Goal: Task Accomplishment & Management: Complete application form

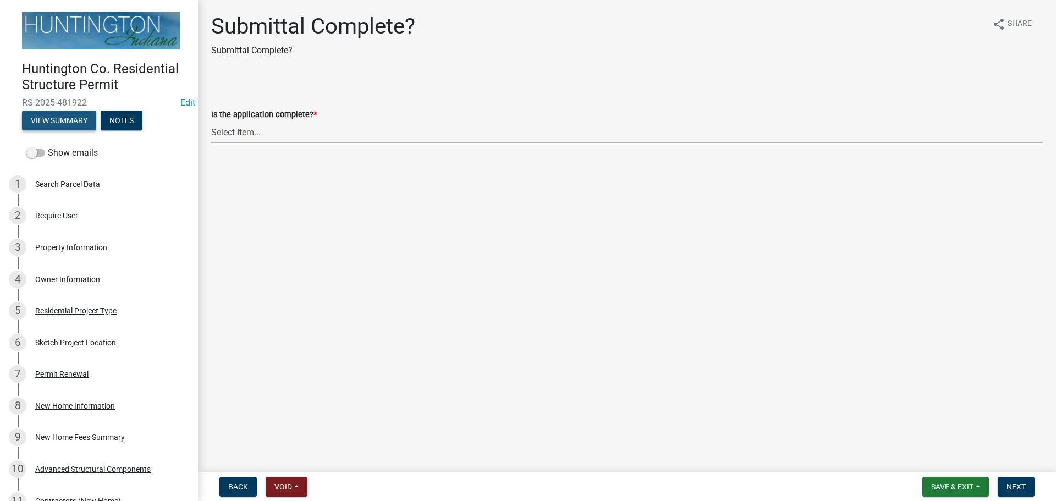
click at [31, 125] on button "View Summary" at bounding box center [59, 121] width 74 height 20
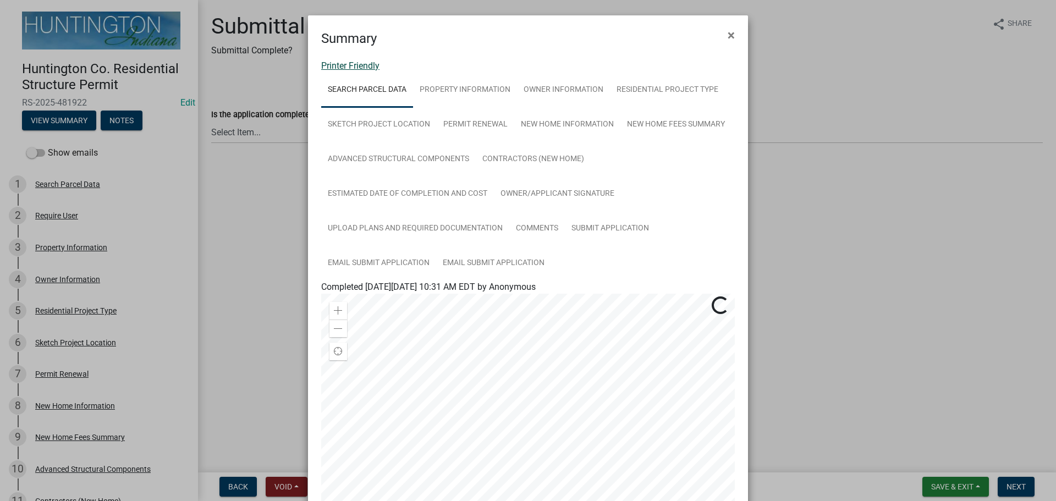
click at [335, 66] on link "Printer Friendly" at bounding box center [350, 65] width 58 height 10
drag, startPoint x: 721, startPoint y: 34, endPoint x: 609, endPoint y: 53, distance: 113.7
click at [721, 34] on button "×" at bounding box center [731, 35] width 25 height 31
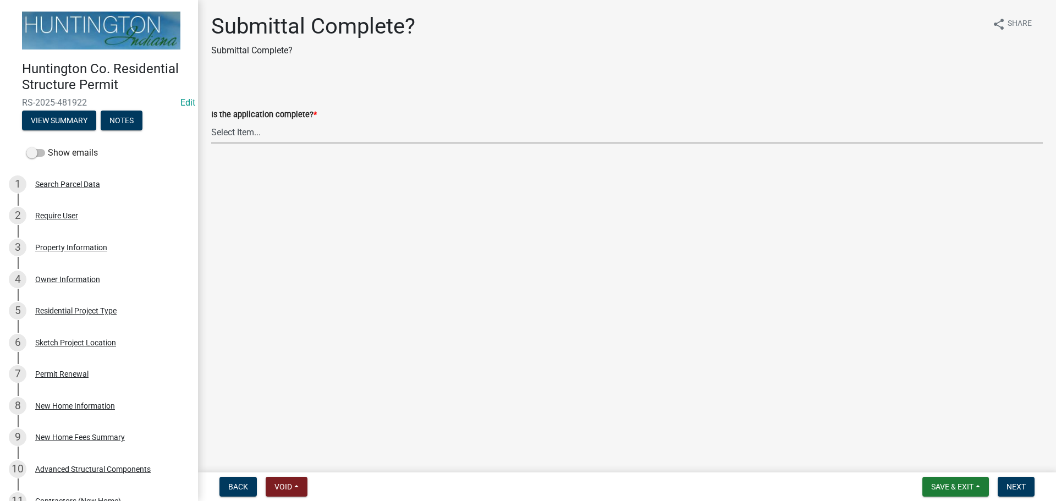
drag, startPoint x: 273, startPoint y: 129, endPoint x: 263, endPoint y: 143, distance: 16.6
click at [273, 129] on select "Select Item... Yes No" at bounding box center [626, 132] width 831 height 23
click at [211, 121] on select "Select Item... Yes No" at bounding box center [626, 132] width 831 height 23
select select "315ce2df-ff16-4327-84fc-1d1503341e6e"
click at [1014, 488] on span "Next" at bounding box center [1015, 486] width 19 height 9
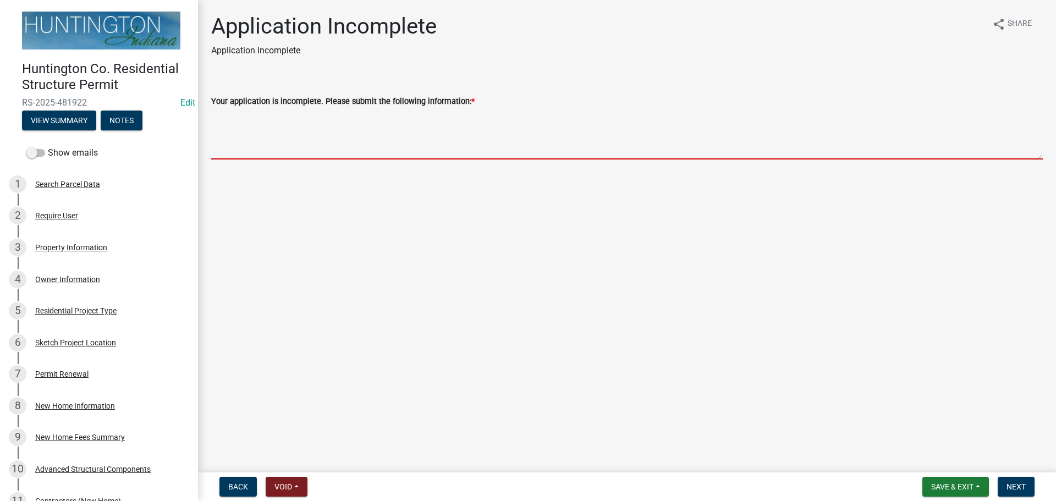
click at [235, 117] on textarea "Your application is incomplete. Please submit the following information: *" at bounding box center [626, 134] width 831 height 52
type textarea "w"
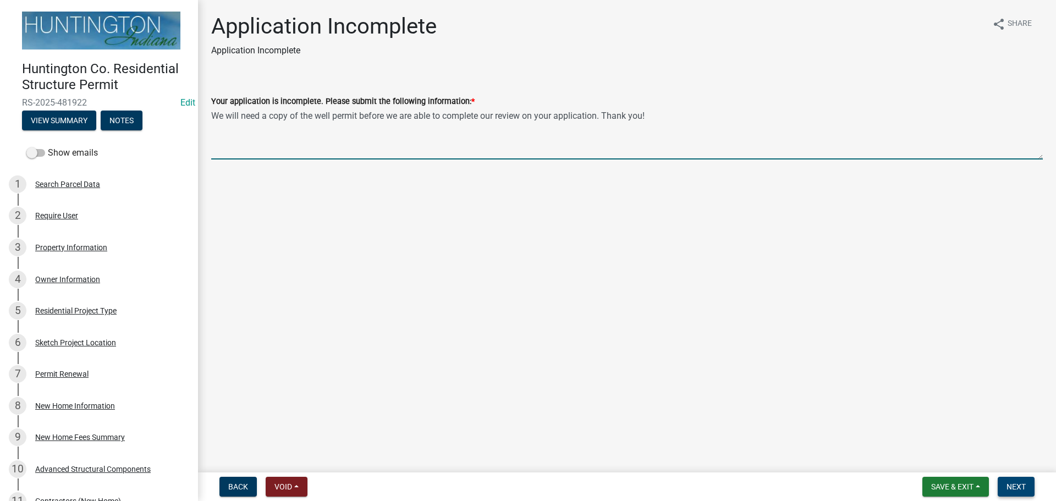
type textarea "We will need a copy of the well permit before we are able to complete our revie…"
click at [1023, 485] on span "Next" at bounding box center [1015, 486] width 19 height 9
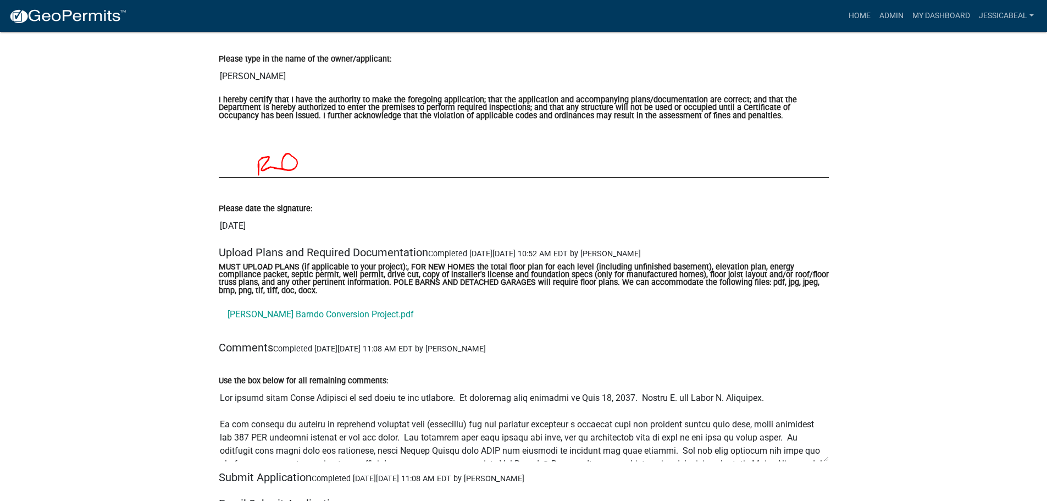
scroll to position [3849, 0]
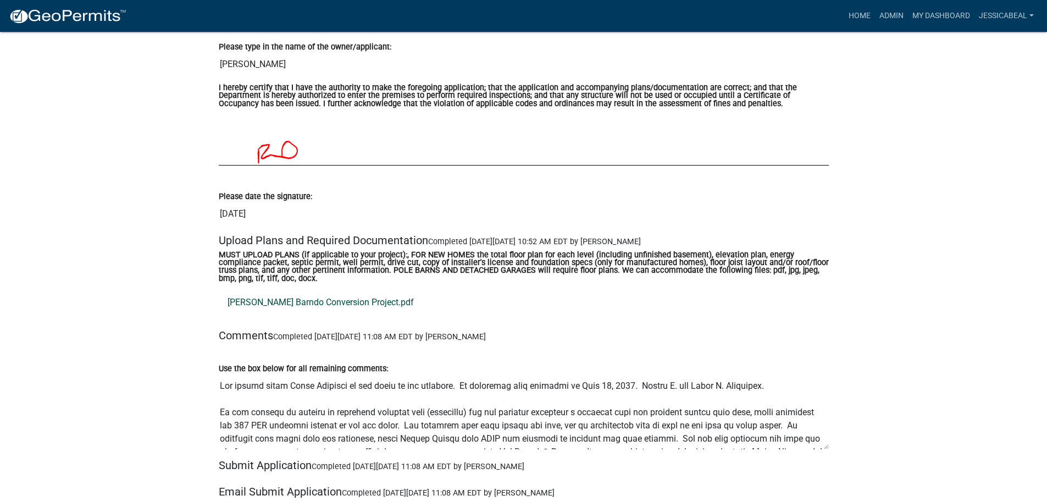
click at [267, 305] on link "[PERSON_NAME] Barndo Conversion Project.pdf" at bounding box center [524, 302] width 610 height 26
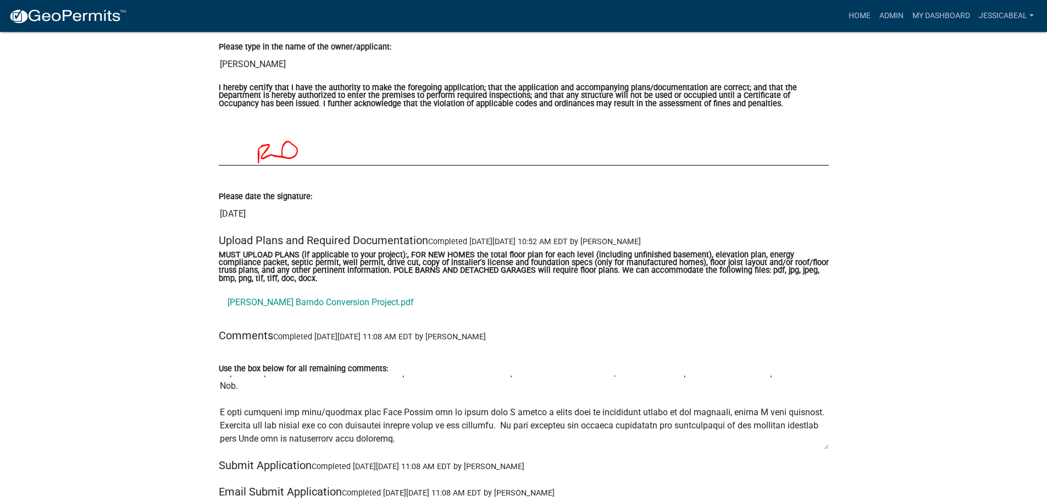
scroll to position [0, 0]
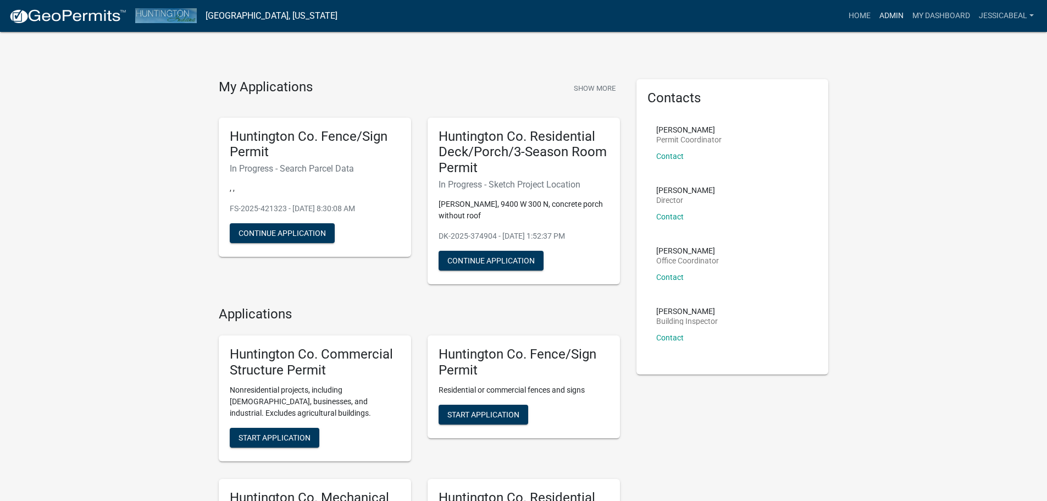
drag, startPoint x: 885, startPoint y: 15, endPoint x: 828, endPoint y: 40, distance: 62.0
click at [885, 15] on link "Admin" at bounding box center [891, 15] width 33 height 21
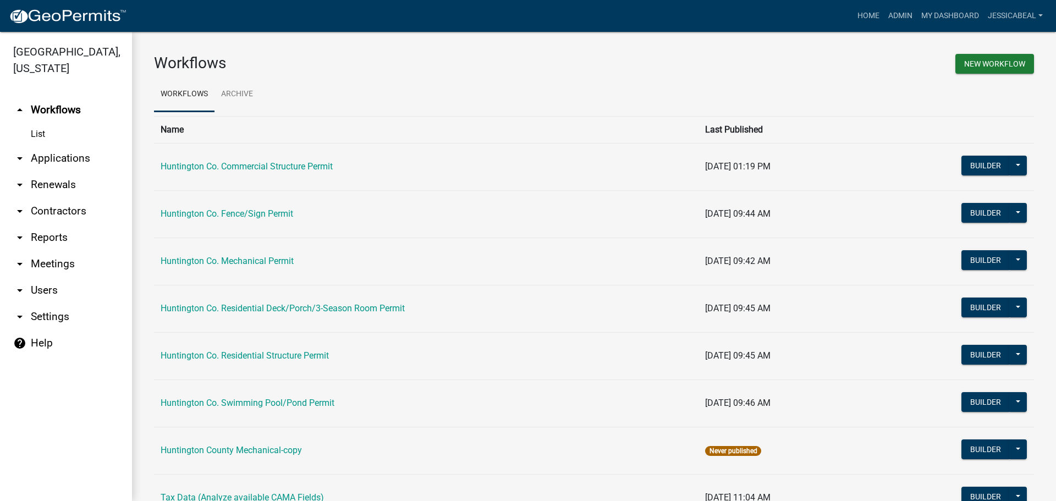
click at [47, 162] on link "arrow_drop_down Applications" at bounding box center [66, 158] width 132 height 26
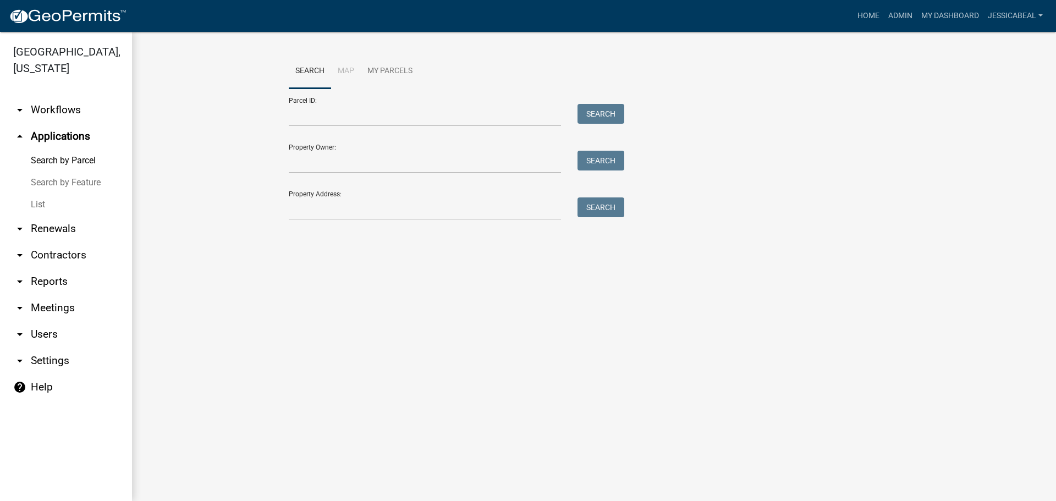
click at [34, 209] on link "List" at bounding box center [66, 205] width 132 height 22
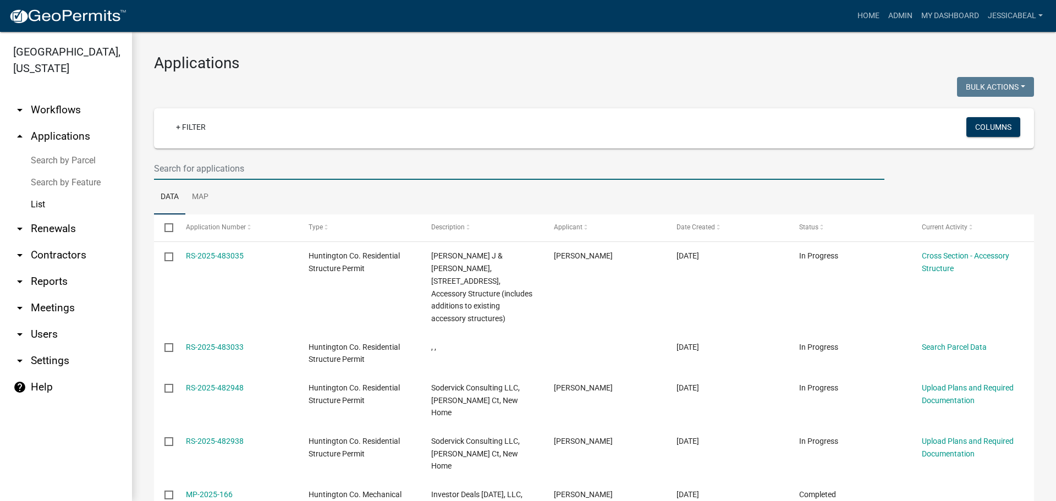
click at [171, 174] on input "text" at bounding box center [519, 168] width 730 height 23
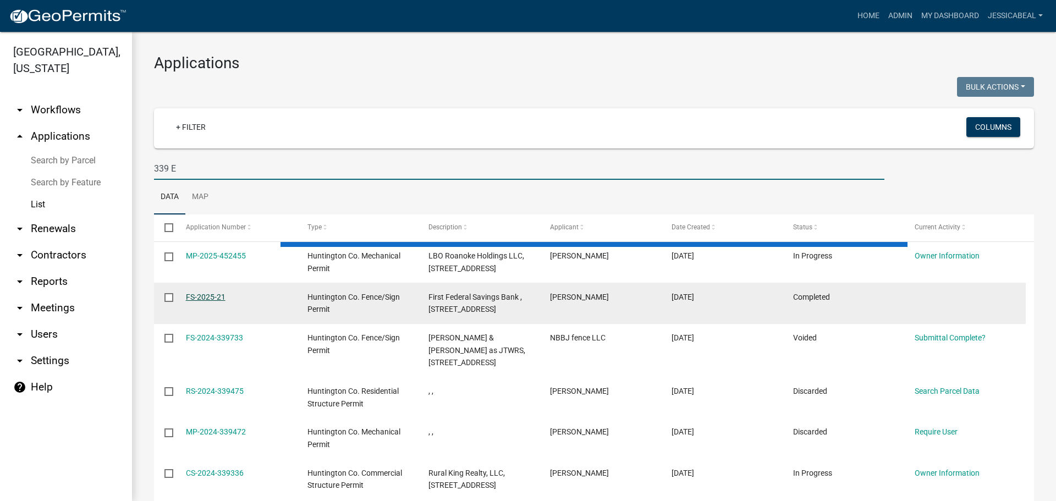
type input "339 E"
click at [203, 295] on link "FS-2025-21" at bounding box center [206, 297] width 40 height 9
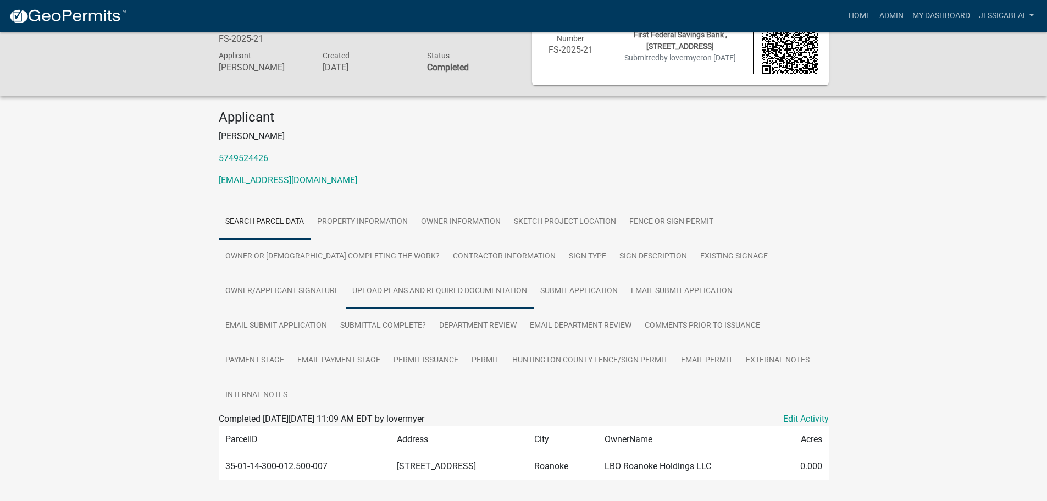
scroll to position [55, 0]
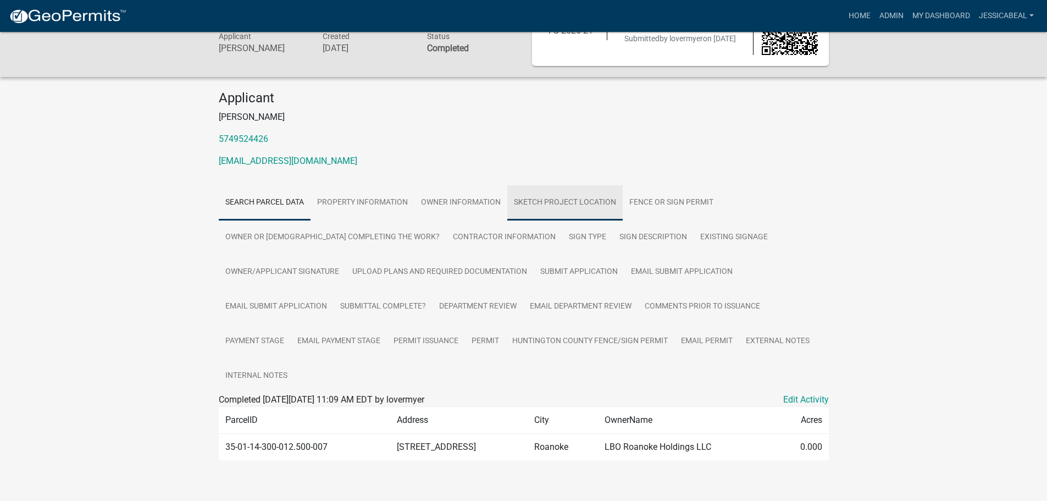
click at [534, 203] on link "Sketch Project Location" at bounding box center [565, 202] width 115 height 35
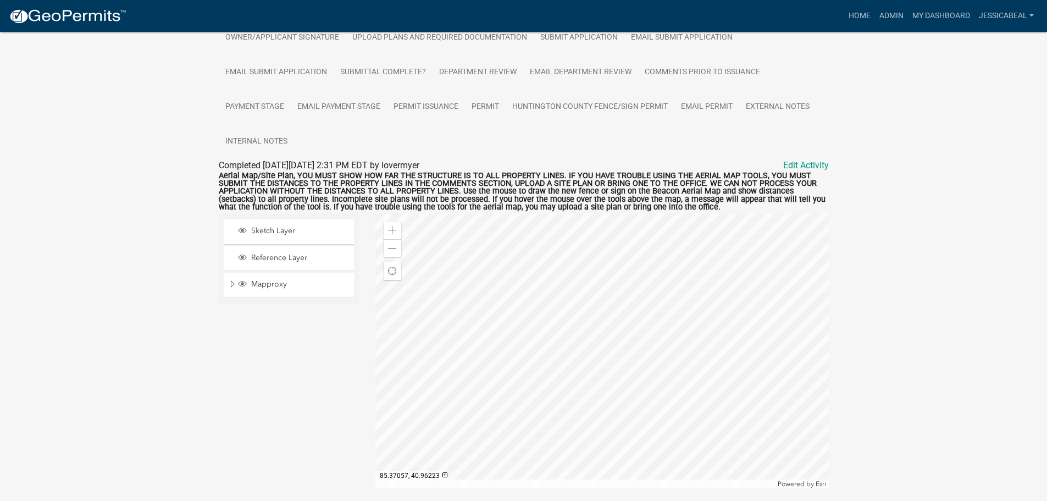
scroll to position [307, 0]
